Goal: Information Seeking & Learning: Stay updated

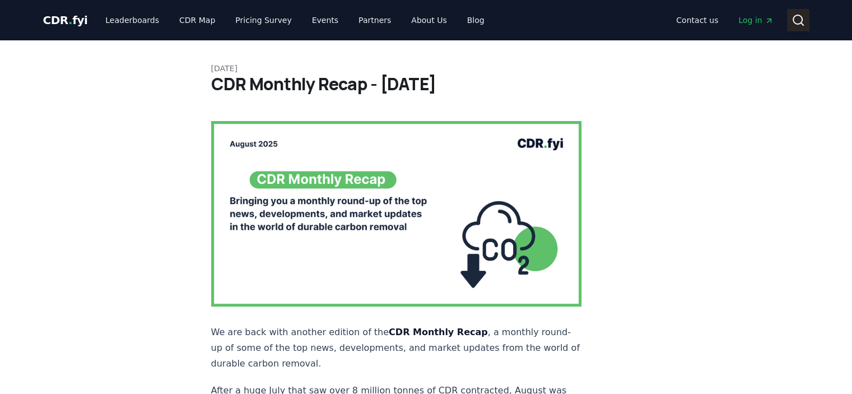
click at [795, 18] on icon at bounding box center [797, 19] width 13 height 13
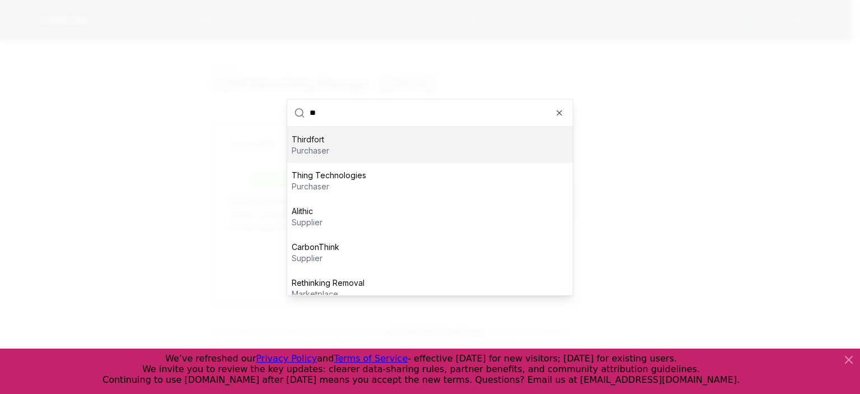
type input "*"
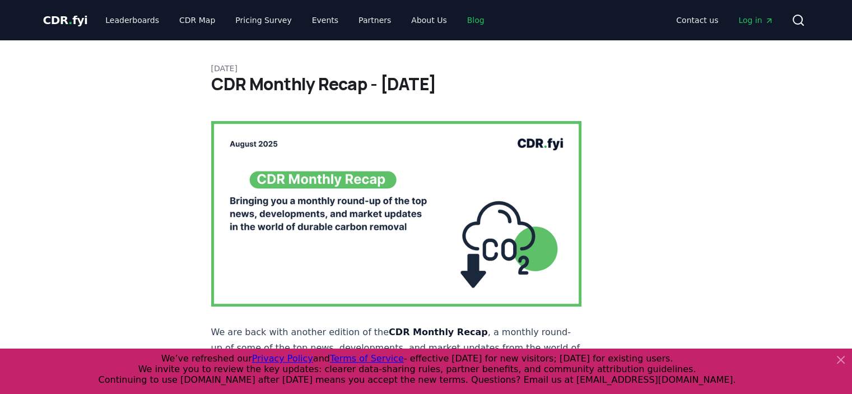
click at [458, 14] on link "Blog" at bounding box center [475, 20] width 35 height 20
click at [458, 18] on link "Blog" at bounding box center [475, 20] width 35 height 20
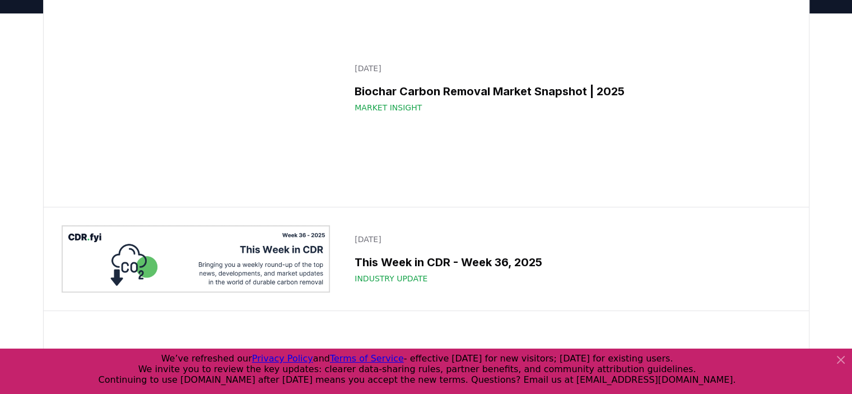
scroll to position [224, 0]
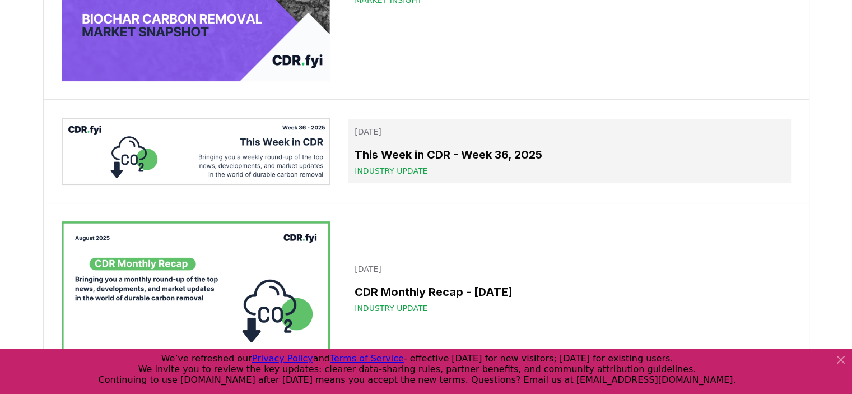
click at [437, 156] on h3 "This Week in CDR - Week 36, 2025" at bounding box center [568, 154] width 429 height 17
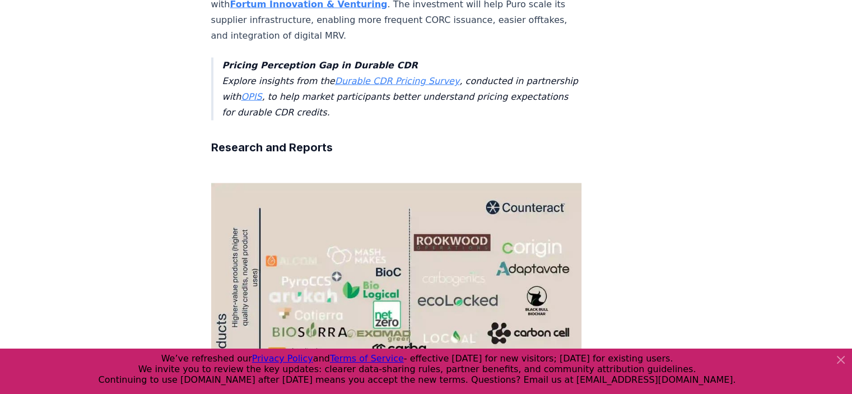
scroll to position [2296, 0]
